Goal: Information Seeking & Learning: Check status

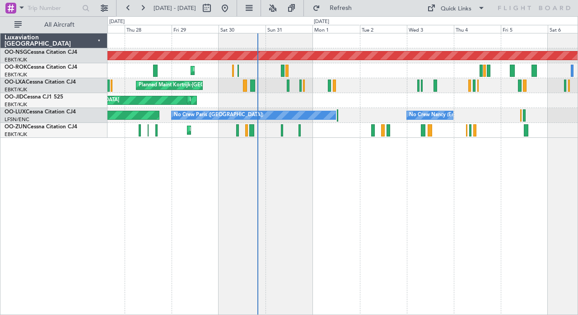
click at [279, 165] on div "Planned Maint [GEOGRAPHIC_DATA] ([GEOGRAPHIC_DATA]) Planned Maint [GEOGRAPHIC_D…" at bounding box center [342, 174] width 470 height 282
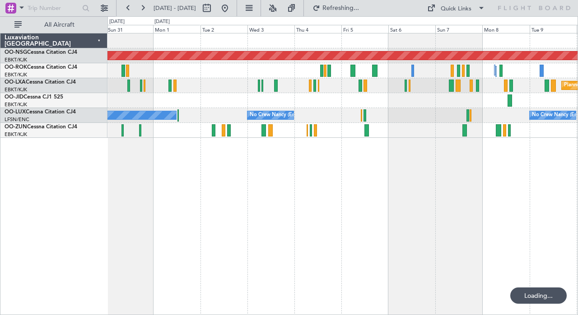
click at [252, 182] on div "Planned Maint [GEOGRAPHIC_DATA] ([GEOGRAPHIC_DATA]) Planned Maint [GEOGRAPHIC_D…" at bounding box center [342, 174] width 470 height 282
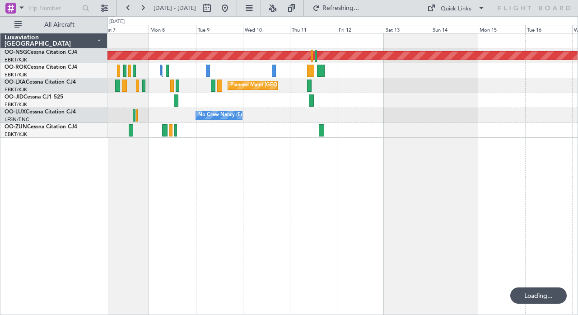
click at [180, 185] on div "Planned Maint [GEOGRAPHIC_DATA] ([GEOGRAPHIC_DATA]) Planned Maint [GEOGRAPHIC_D…" at bounding box center [342, 174] width 470 height 282
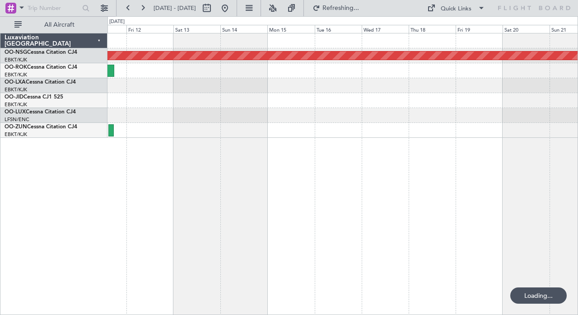
click at [186, 161] on div "Planned Maint [GEOGRAPHIC_DATA] ([GEOGRAPHIC_DATA]) Planned Maint [GEOGRAPHIC_D…" at bounding box center [342, 174] width 470 height 282
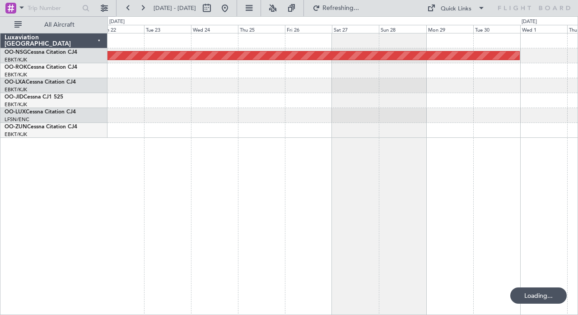
click at [248, 158] on div "Planned Maint [GEOGRAPHIC_DATA] ([GEOGRAPHIC_DATA])" at bounding box center [342, 174] width 470 height 282
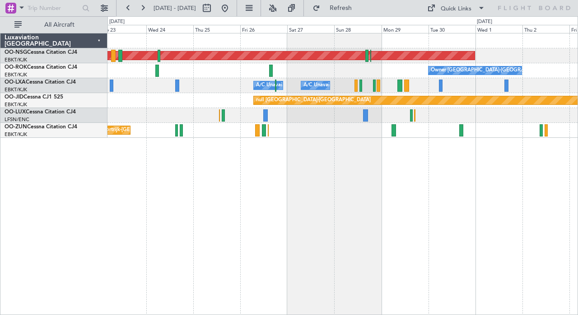
click at [300, 178] on div "Planned Maint [GEOGRAPHIC_DATA] ([GEOGRAPHIC_DATA]) Owner [GEOGRAPHIC_DATA]-[GE…" at bounding box center [342, 174] width 470 height 282
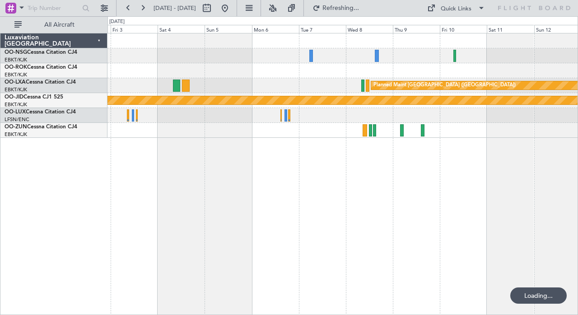
click at [244, 187] on div "Planned Maint [GEOGRAPHIC_DATA] ([GEOGRAPHIC_DATA]) Owner [GEOGRAPHIC_DATA]-[GE…" at bounding box center [342, 174] width 470 height 282
click at [212, 200] on div "Planned Maint [GEOGRAPHIC_DATA] ([GEOGRAPHIC_DATA]) Owner [GEOGRAPHIC_DATA]-[GE…" at bounding box center [342, 174] width 470 height 282
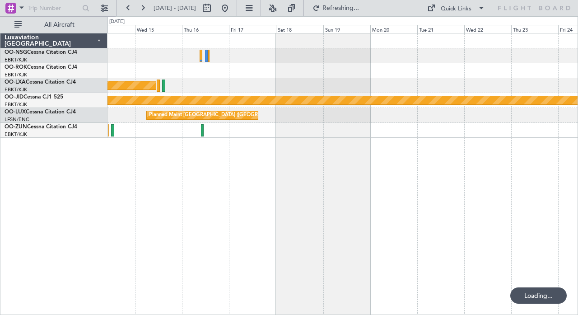
click at [245, 164] on div "Planned Maint [GEOGRAPHIC_DATA] ([GEOGRAPHIC_DATA]) null [GEOGRAPHIC_DATA]-[GEO…" at bounding box center [342, 174] width 470 height 282
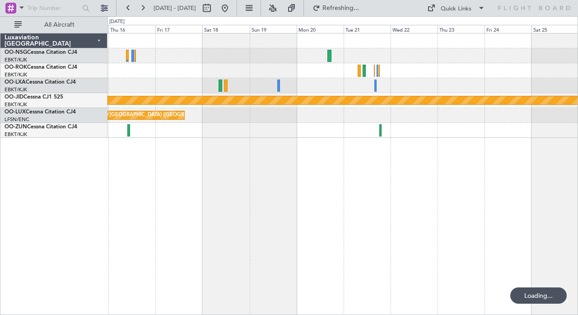
click at [298, 164] on div "Planned Maint [GEOGRAPHIC_DATA] ([GEOGRAPHIC_DATA]) null [GEOGRAPHIC_DATA]-[GEO…" at bounding box center [342, 174] width 470 height 282
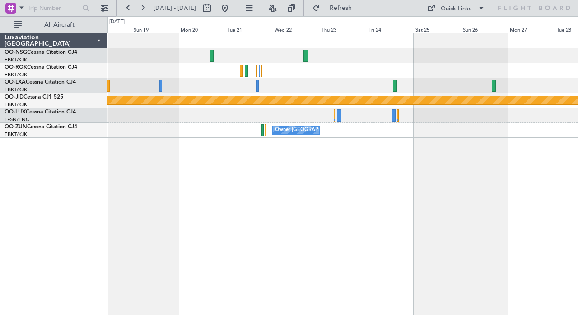
click at [207, 195] on div "null [GEOGRAPHIC_DATA]-[GEOGRAPHIC_DATA] Planned Maint [GEOGRAPHIC_DATA] ([GEOG…" at bounding box center [342, 174] width 470 height 282
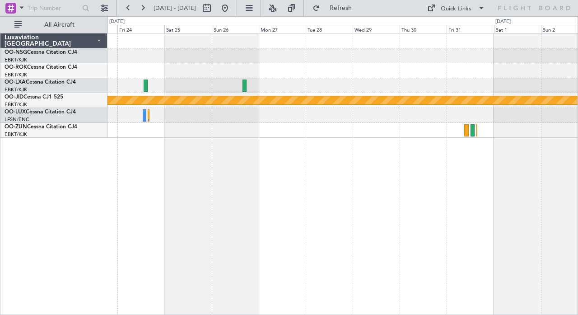
click at [211, 190] on div "Owner [GEOGRAPHIC_DATA]-[GEOGRAPHIC_DATA] null [GEOGRAPHIC_DATA]-[GEOGRAPHIC_DA…" at bounding box center [342, 174] width 470 height 282
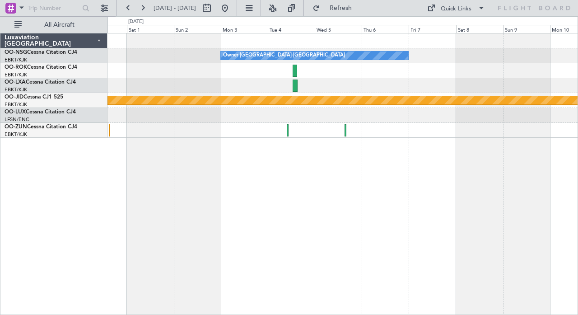
click at [174, 194] on div "Owner [GEOGRAPHIC_DATA]-[GEOGRAPHIC_DATA] null [GEOGRAPHIC_DATA]-[GEOGRAPHIC_DA…" at bounding box center [342, 174] width 470 height 282
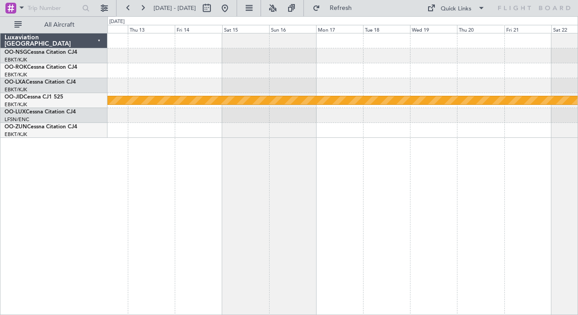
click at [140, 191] on div "null [GEOGRAPHIC_DATA]-[GEOGRAPHIC_DATA]" at bounding box center [342, 174] width 470 height 282
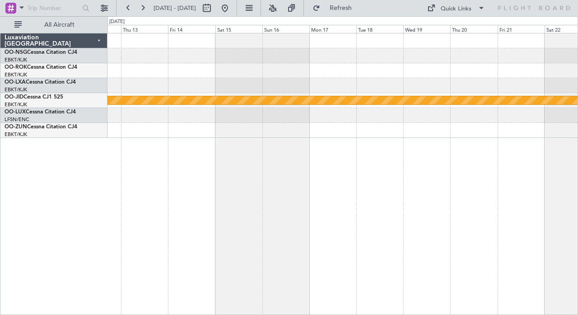
click at [216, 165] on div "null [GEOGRAPHIC_DATA]-[GEOGRAPHIC_DATA]" at bounding box center [342, 174] width 470 height 282
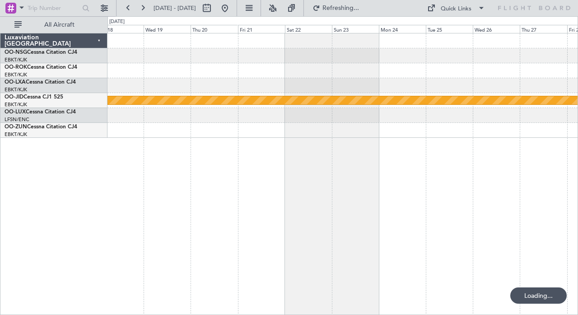
click at [283, 163] on div "null [GEOGRAPHIC_DATA]-[GEOGRAPHIC_DATA]" at bounding box center [342, 174] width 470 height 282
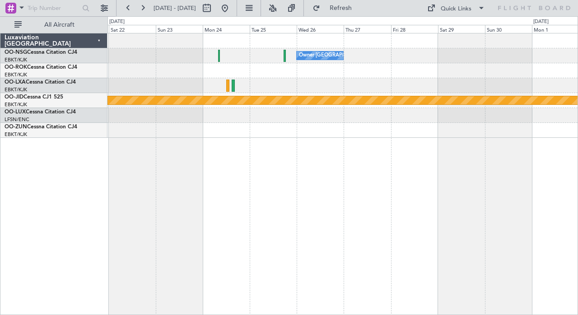
click at [546, 137] on div at bounding box center [342, 130] width 470 height 15
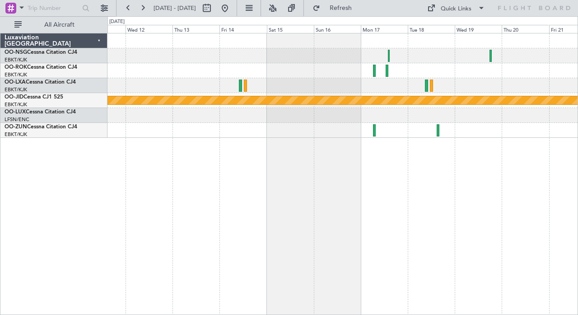
click at [487, 158] on div "null [GEOGRAPHIC_DATA]-[GEOGRAPHIC_DATA]" at bounding box center [342, 174] width 470 height 282
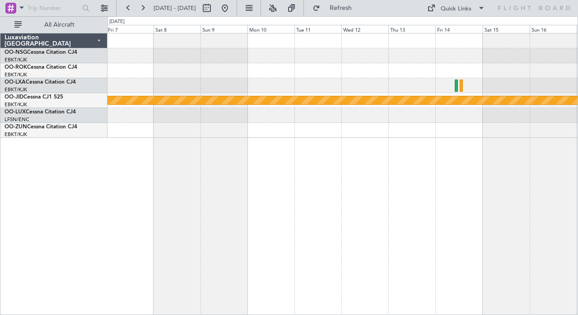
click at [411, 166] on div "Owner [GEOGRAPHIC_DATA]-[GEOGRAPHIC_DATA] null [GEOGRAPHIC_DATA]-[GEOGRAPHIC_DA…" at bounding box center [342, 174] width 470 height 282
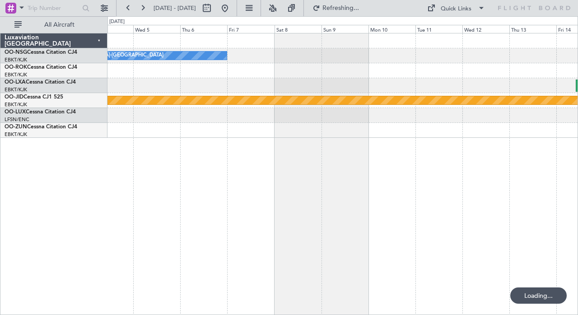
click at [469, 163] on div "Owner [GEOGRAPHIC_DATA]-[GEOGRAPHIC_DATA] null [GEOGRAPHIC_DATA]-[GEOGRAPHIC_DA…" at bounding box center [342, 174] width 470 height 282
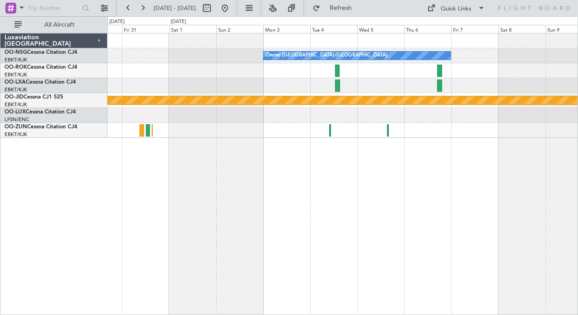
click at [372, 185] on div "Owner [GEOGRAPHIC_DATA]-[GEOGRAPHIC_DATA] null [GEOGRAPHIC_DATA]-[GEOGRAPHIC_DA…" at bounding box center [342, 174] width 470 height 282
click at [466, 163] on div "Owner [GEOGRAPHIC_DATA]-[GEOGRAPHIC_DATA] null [GEOGRAPHIC_DATA]-[GEOGRAPHIC_DA…" at bounding box center [342, 174] width 470 height 282
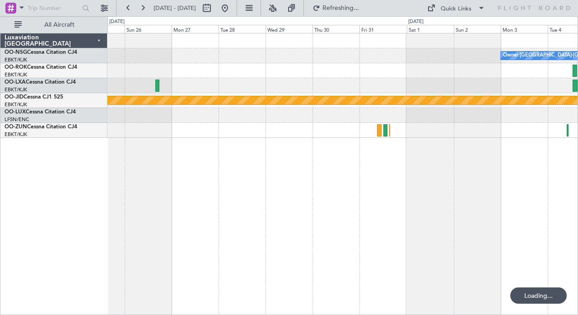
click at [455, 155] on div "Owner [GEOGRAPHIC_DATA]-[GEOGRAPHIC_DATA] null [GEOGRAPHIC_DATA]-[GEOGRAPHIC_DA…" at bounding box center [342, 174] width 470 height 282
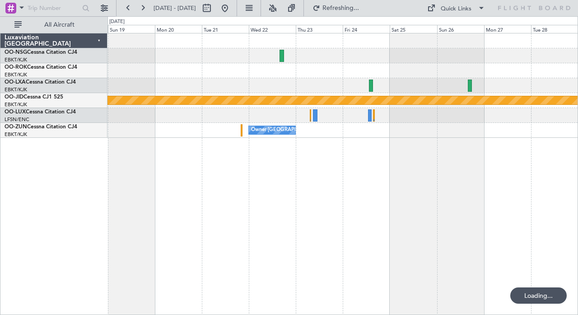
click at [476, 158] on div "null [GEOGRAPHIC_DATA]-[GEOGRAPHIC_DATA] Planned Maint [GEOGRAPHIC_DATA] ([GEOG…" at bounding box center [342, 174] width 470 height 282
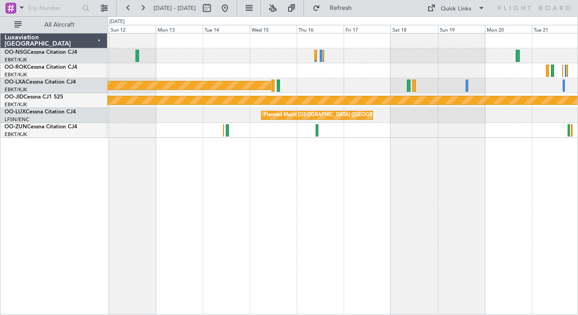
click at [526, 179] on div "Planned Maint [GEOGRAPHIC_DATA] ([GEOGRAPHIC_DATA]) null [GEOGRAPHIC_DATA]-[GEO…" at bounding box center [342, 174] width 470 height 282
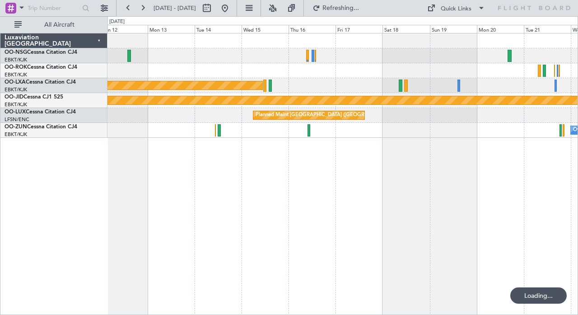
click at [209, 194] on div "Planned Maint [GEOGRAPHIC_DATA] ([GEOGRAPHIC_DATA]) null [GEOGRAPHIC_DATA]-[GEO…" at bounding box center [342, 174] width 470 height 282
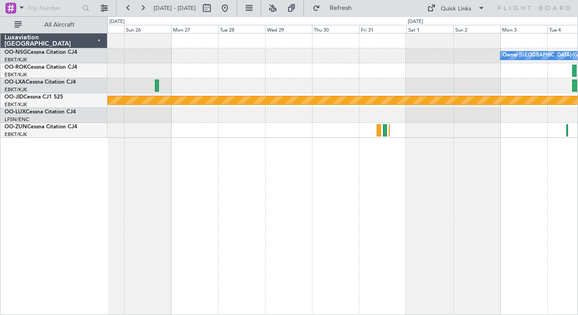
click at [200, 182] on div "Owner [GEOGRAPHIC_DATA]-[GEOGRAPHIC_DATA] null [GEOGRAPHIC_DATA]-[GEOGRAPHIC_DA…" at bounding box center [342, 174] width 470 height 282
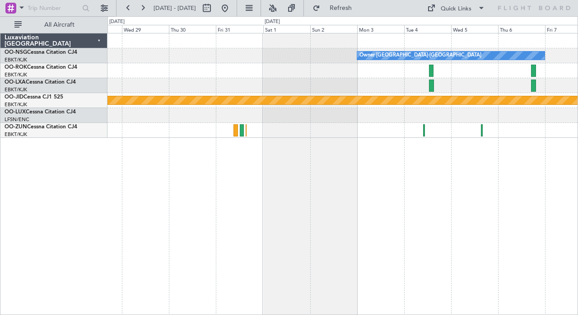
click at [182, 187] on div "Owner [GEOGRAPHIC_DATA]-[GEOGRAPHIC_DATA] null [GEOGRAPHIC_DATA]-[GEOGRAPHIC_DA…" at bounding box center [342, 174] width 470 height 282
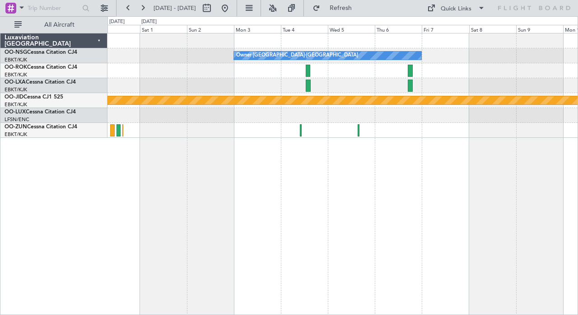
click at [192, 194] on div "Owner [GEOGRAPHIC_DATA]-[GEOGRAPHIC_DATA] null [GEOGRAPHIC_DATA]-[GEOGRAPHIC_DA…" at bounding box center [342, 174] width 470 height 282
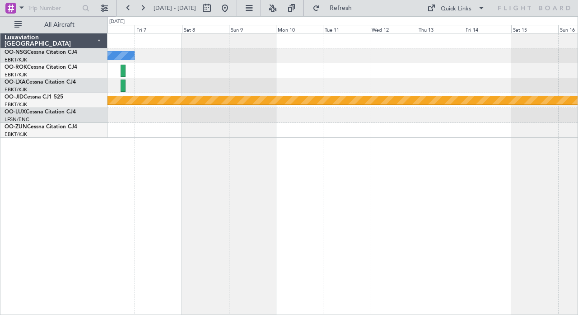
click at [271, 193] on div "Owner [GEOGRAPHIC_DATA]-[GEOGRAPHIC_DATA] null [GEOGRAPHIC_DATA]-[GEOGRAPHIC_DA…" at bounding box center [342, 174] width 470 height 282
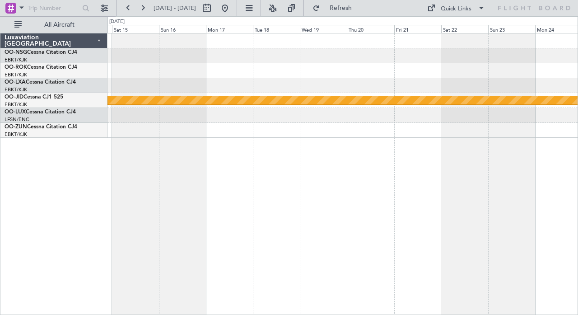
click at [261, 171] on div "null [GEOGRAPHIC_DATA]-[GEOGRAPHIC_DATA]" at bounding box center [342, 174] width 470 height 282
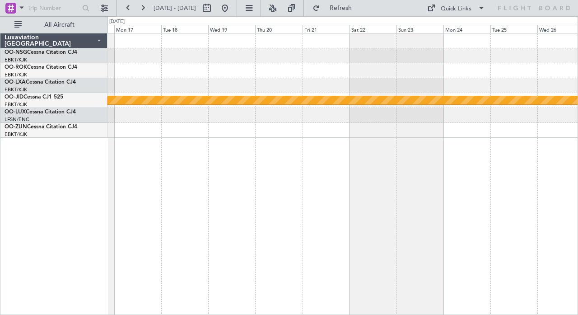
click at [156, 175] on div "null [GEOGRAPHIC_DATA]-[GEOGRAPHIC_DATA]" at bounding box center [342, 174] width 470 height 282
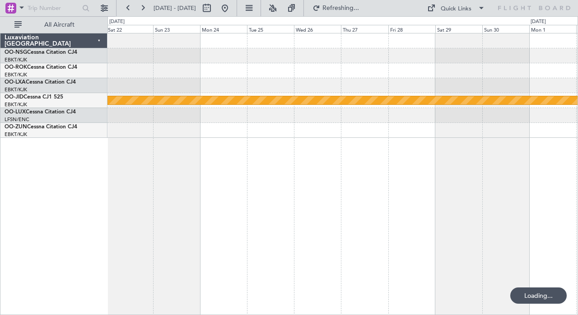
click at [176, 156] on div "null [GEOGRAPHIC_DATA]-[GEOGRAPHIC_DATA]" at bounding box center [342, 174] width 470 height 282
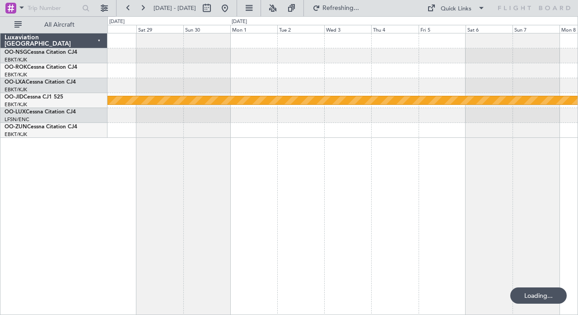
click at [111, 153] on div "Owner [GEOGRAPHIC_DATA]-[GEOGRAPHIC_DATA] Owner [GEOGRAPHIC_DATA]-[GEOGRAPHIC_D…" at bounding box center [342, 174] width 470 height 282
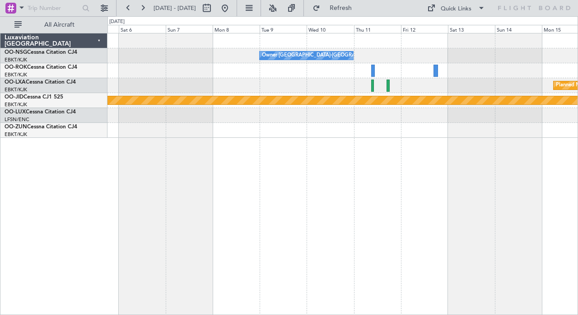
click at [254, 150] on div "Owner [GEOGRAPHIC_DATA]-[GEOGRAPHIC_DATA] Planned Maint [GEOGRAPHIC_DATA]-[GEOG…" at bounding box center [342, 174] width 470 height 282
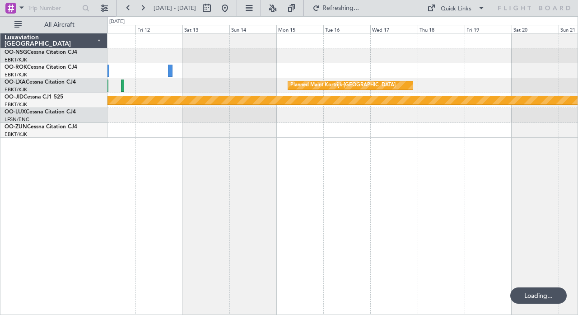
click at [237, 129] on div "Owner [GEOGRAPHIC_DATA]-[GEOGRAPHIC_DATA] Planned Maint [GEOGRAPHIC_DATA]-[GEOG…" at bounding box center [342, 174] width 470 height 282
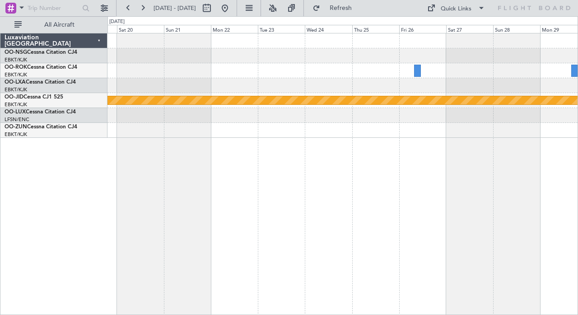
click at [274, 152] on div "Planned Maint Kortrijk-[GEOGRAPHIC_DATA] null [GEOGRAPHIC_DATA]-[GEOGRAPHIC_DAT…" at bounding box center [342, 174] width 470 height 282
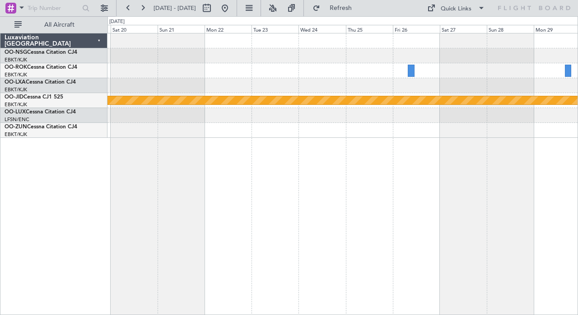
click at [553, 146] on div "Planned Maint Kortrijk-[GEOGRAPHIC_DATA] null [GEOGRAPHIC_DATA]-[GEOGRAPHIC_DAT…" at bounding box center [342, 174] width 470 height 282
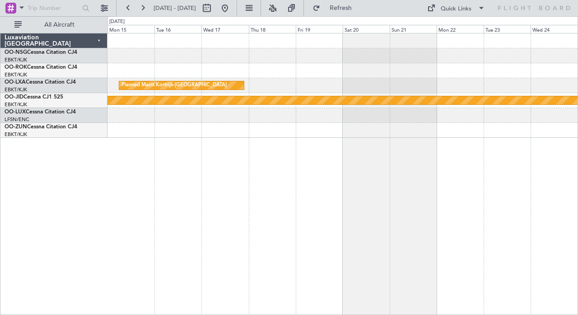
click at [502, 143] on div "Planned Maint Kortrijk-[GEOGRAPHIC_DATA] null [GEOGRAPHIC_DATA]-[GEOGRAPHIC_DAT…" at bounding box center [342, 174] width 470 height 282
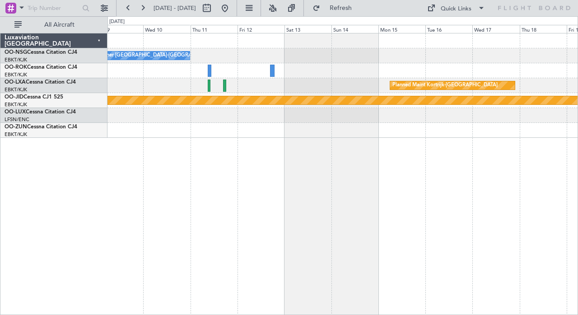
click at [286, 69] on div at bounding box center [342, 70] width 470 height 15
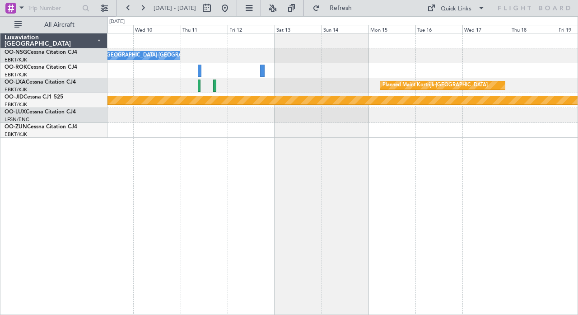
click at [167, 130] on div at bounding box center [342, 130] width 470 height 15
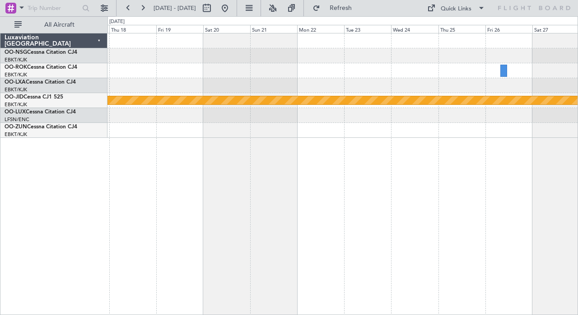
click at [160, 154] on div "Planned Maint Kortrijk-[GEOGRAPHIC_DATA] null [GEOGRAPHIC_DATA]-[GEOGRAPHIC_DAT…" at bounding box center [342, 174] width 470 height 282
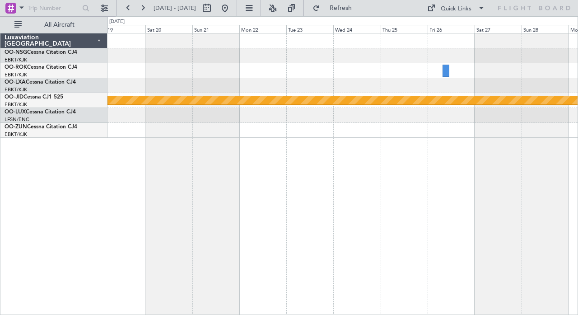
click at [256, 154] on div "Planned Maint Kortrijk-[GEOGRAPHIC_DATA] null [GEOGRAPHIC_DATA]-[GEOGRAPHIC_DAT…" at bounding box center [342, 174] width 470 height 282
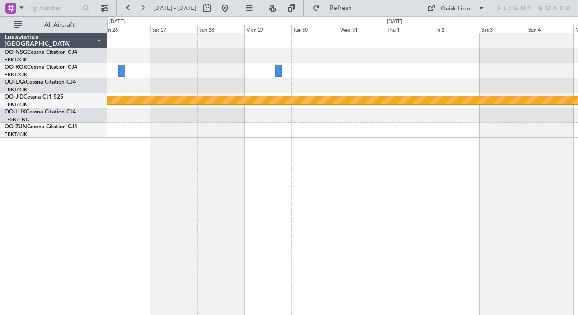
click at [372, 150] on div "null [GEOGRAPHIC_DATA]-[GEOGRAPHIC_DATA]" at bounding box center [342, 174] width 470 height 282
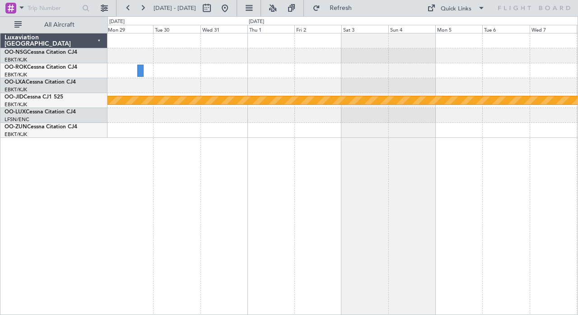
click at [280, 148] on div "null [GEOGRAPHIC_DATA]-[GEOGRAPHIC_DATA]" at bounding box center [342, 174] width 470 height 282
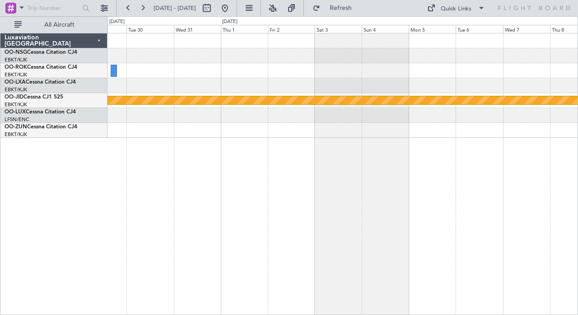
click at [232, 148] on div "null [GEOGRAPHIC_DATA]-[GEOGRAPHIC_DATA]" at bounding box center [342, 174] width 470 height 282
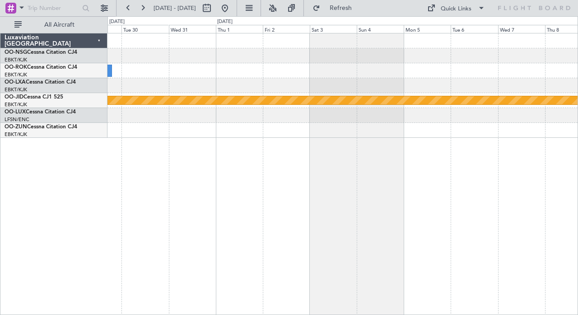
click at [253, 152] on div "null [GEOGRAPHIC_DATA]-[GEOGRAPHIC_DATA]" at bounding box center [342, 174] width 470 height 282
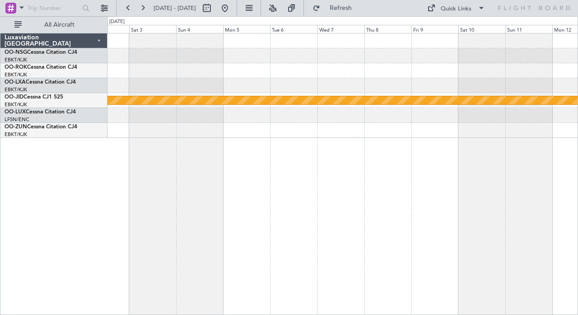
click at [321, 153] on div "null [GEOGRAPHIC_DATA]-[GEOGRAPHIC_DATA]" at bounding box center [342, 174] width 470 height 282
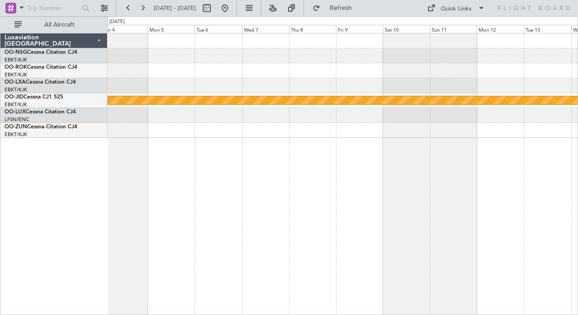
click at [207, 133] on div at bounding box center [342, 130] width 470 height 15
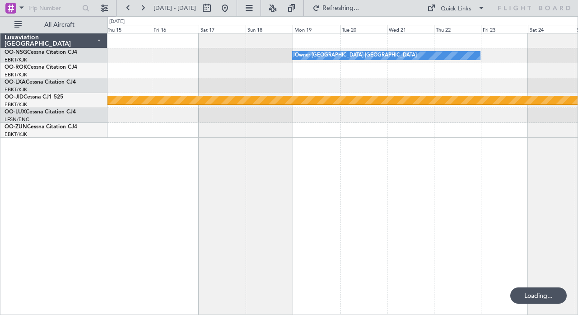
click at [193, 148] on div "Owner [GEOGRAPHIC_DATA]-[GEOGRAPHIC_DATA] null [GEOGRAPHIC_DATA]-[GEOGRAPHIC_DA…" at bounding box center [342, 174] width 470 height 282
